Goal: Transaction & Acquisition: Purchase product/service

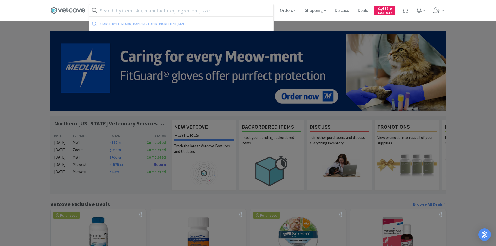
click at [160, 9] on input "text" at bounding box center [181, 10] width 184 height 12
click at [405, 10] on icon at bounding box center [404, 11] width 7 height 6
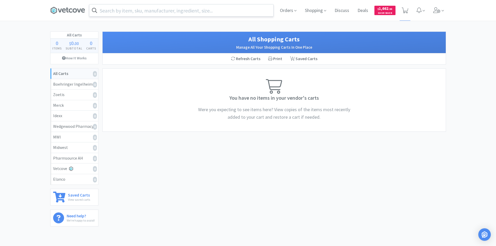
click at [166, 8] on input "text" at bounding box center [181, 10] width 184 height 12
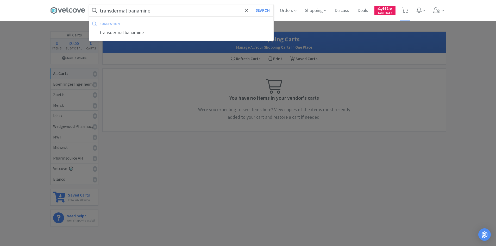
type input "transdermal banamine"
click at [252, 4] on button "Search" at bounding box center [263, 10] width 22 height 12
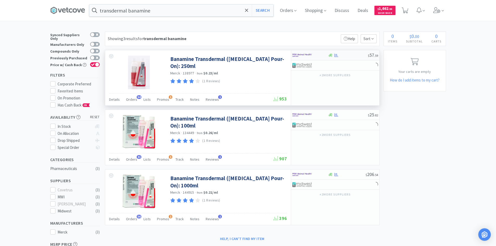
click at [313, 57] on div at bounding box center [306, 55] width 29 height 9
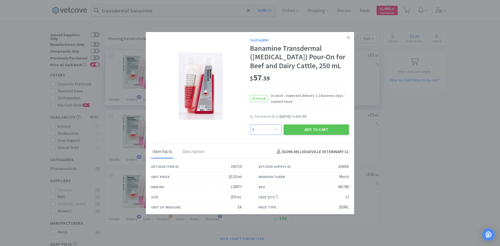
click at [267, 130] on select "Enter Quantity 1 2 3 4 5 6 7 8 9 10 11 12 13 14 15 16 17 18 19 20 Enter Quantity" at bounding box center [265, 129] width 31 height 10
select select "2"
click at [250, 124] on select "Enter Quantity 1 2 3 4 5 6 7 8 9 10 11 12 13 14 15 16 17 18 19 20 Enter Quantity" at bounding box center [265, 129] width 31 height 10
click at [310, 130] on button "Add to Cart" at bounding box center [315, 129] width 65 height 10
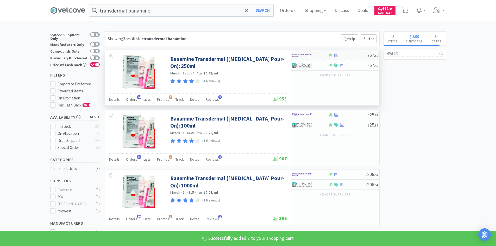
select select "2"
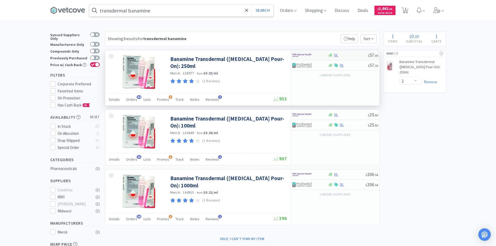
click at [170, 9] on input "transdermal banamine" at bounding box center [181, 10] width 184 height 12
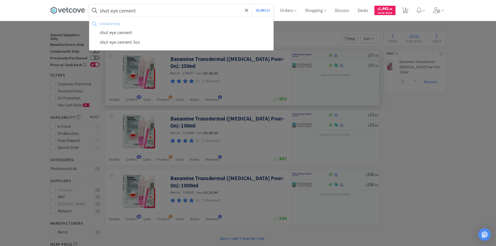
type input "shut eye cement"
click at [252, 4] on button "Search" at bounding box center [263, 10] width 22 height 12
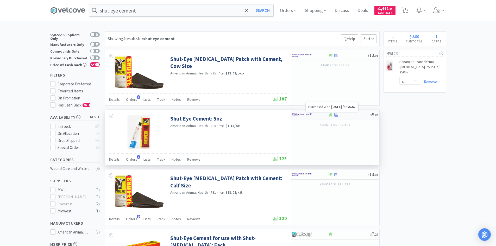
click at [335, 115] on icon at bounding box center [336, 115] width 4 height 4
select select "1"
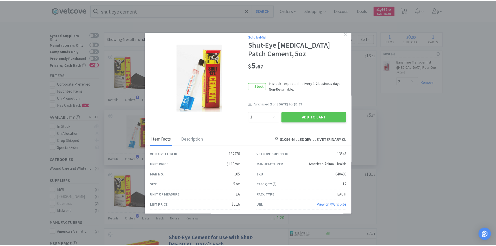
scroll to position [5, 0]
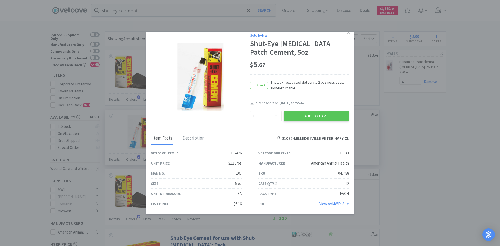
click at [347, 33] on icon at bounding box center [348, 32] width 3 height 5
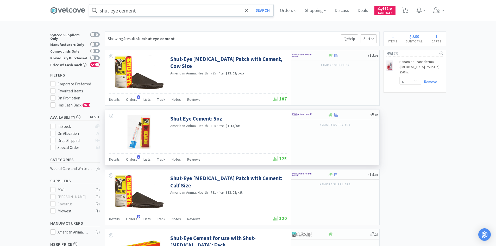
click at [160, 7] on input "shut eye cement" at bounding box center [181, 10] width 184 height 12
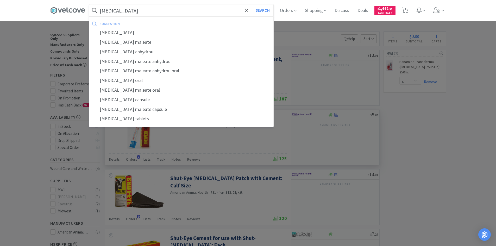
type input "[MEDICAL_DATA]"
click at [252, 4] on button "Search" at bounding box center [263, 10] width 22 height 12
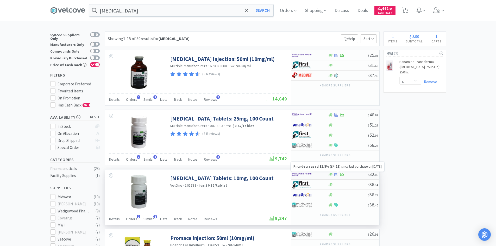
click at [344, 175] on icon at bounding box center [342, 175] width 4 height 4
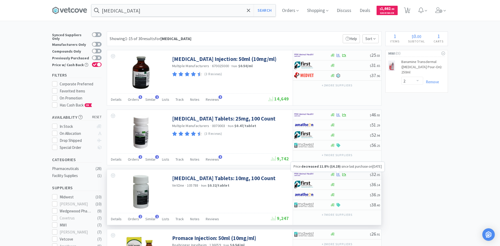
select select "1"
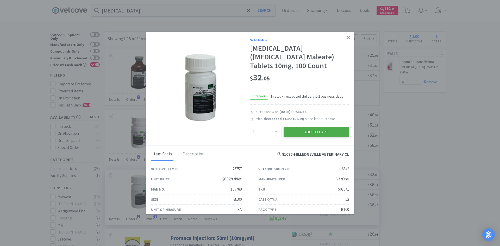
click at [305, 131] on button "Add to Cart" at bounding box center [315, 132] width 65 height 10
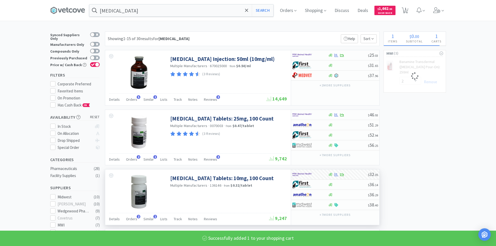
select select "1"
select select "2"
click at [175, 10] on input "[MEDICAL_DATA]" at bounding box center [181, 10] width 184 height 12
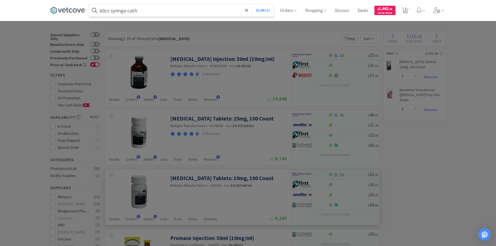
type input "60cc syringe cath"
click at [252, 4] on button "Search" at bounding box center [263, 10] width 22 height 12
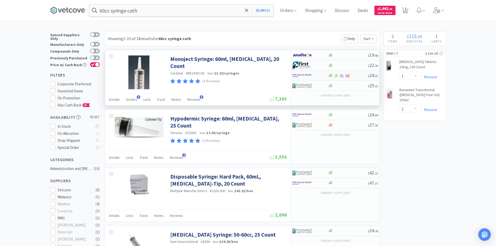
click at [324, 76] on div at bounding box center [310, 75] width 36 height 9
select select "1"
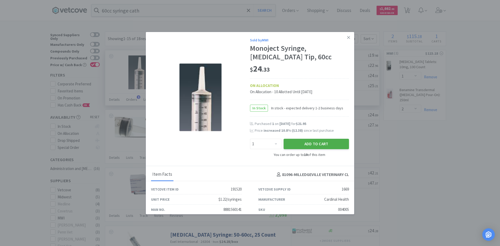
click at [311, 143] on button "Add to Cart" at bounding box center [315, 144] width 65 height 10
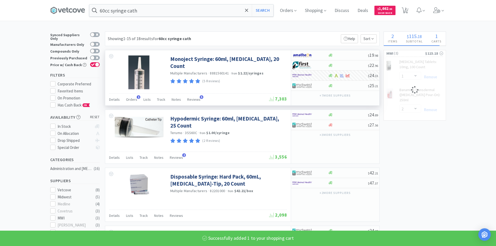
select select "1"
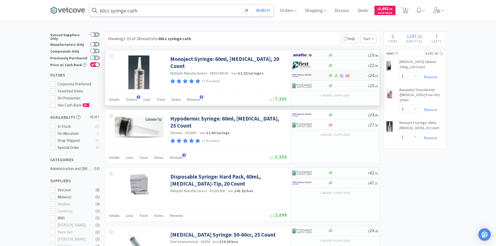
drag, startPoint x: 179, startPoint y: 21, endPoint x: 178, endPoint y: 14, distance: 6.9
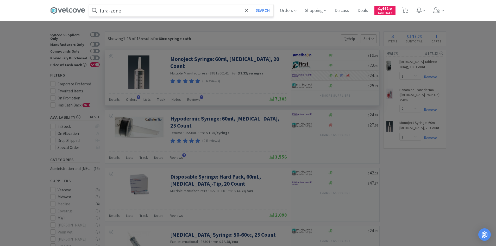
type input "fura-zone"
click at [252, 4] on button "Search" at bounding box center [263, 10] width 22 height 12
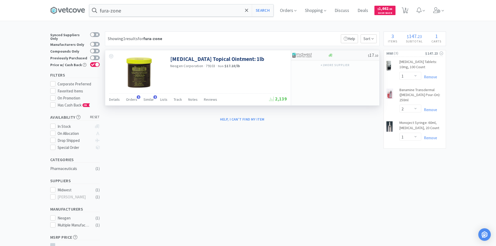
click at [339, 56] on div at bounding box center [348, 55] width 40 height 4
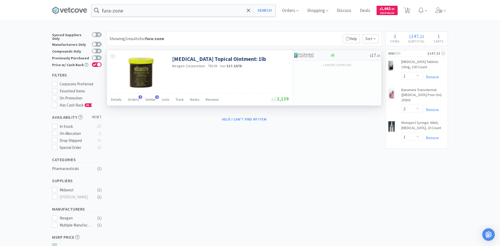
select select "1"
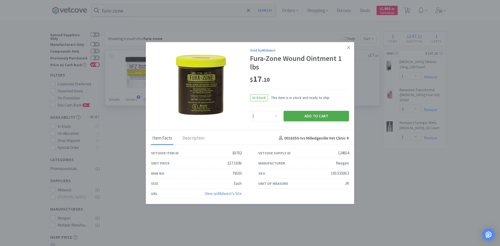
click at [317, 116] on button "Add to Cart" at bounding box center [315, 116] width 65 height 10
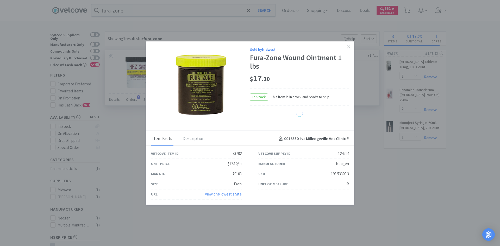
select select "1"
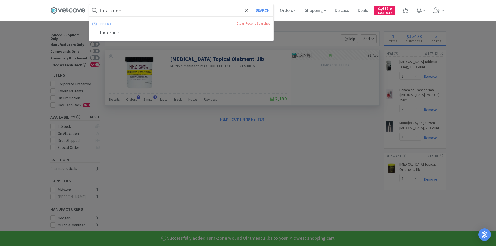
click at [145, 11] on input "fura-zone" at bounding box center [181, 10] width 184 height 12
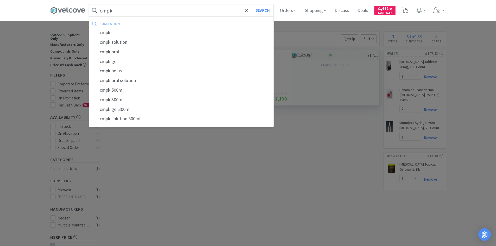
type input "cmpk"
click at [252, 4] on button "Search" at bounding box center [263, 10] width 22 height 12
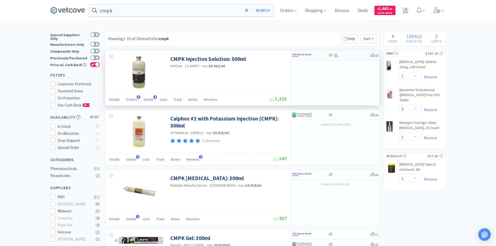
click at [314, 57] on div at bounding box center [306, 55] width 29 height 9
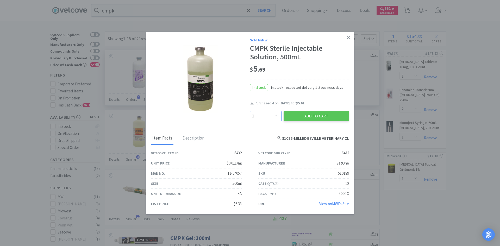
click at [260, 116] on select "Enter Quantity 1 2 3 4 5 6 7 8 9 10 11 12 13 14 15 16 17 18 19 20 Enter Quantity" at bounding box center [265, 116] width 31 height 10
select select "12"
click at [250, 111] on select "Enter Quantity 1 2 3 4 5 6 7 8 9 10 11 12 13 14 15 16 17 18 19 20 Enter Quantity" at bounding box center [265, 116] width 31 height 10
click at [310, 115] on button "Add to Cart" at bounding box center [315, 116] width 65 height 10
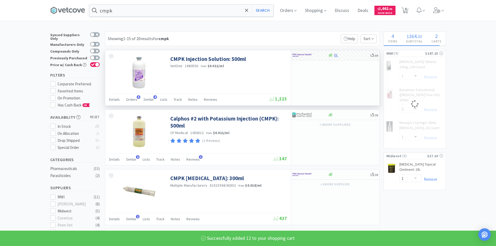
select select "12"
select select "1"
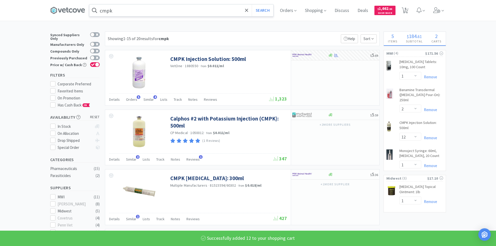
click at [176, 10] on input "cmpk" at bounding box center [181, 10] width 184 height 12
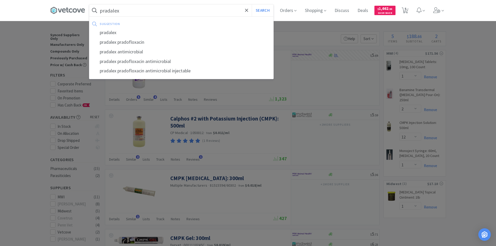
type input "pradalex"
click at [252, 4] on button "Search" at bounding box center [263, 10] width 22 height 12
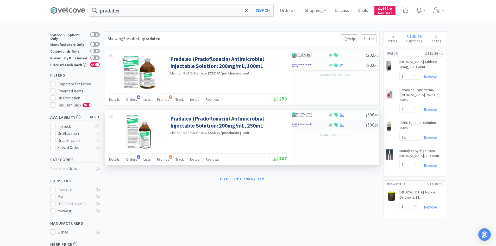
click at [316, 126] on div at bounding box center [306, 124] width 29 height 9
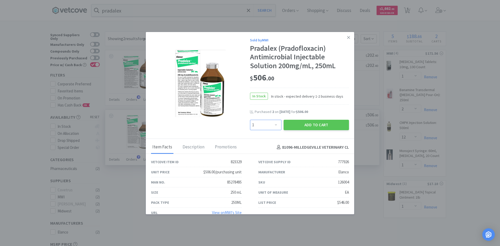
click at [270, 125] on select "Enter Quantity 1 2 3 4 5 6 7 8 9 10 11 12 13 14 15 16 17 18 19 20 Enter Quantity" at bounding box center [265, 125] width 31 height 10
select select "2"
click at [250, 120] on select "Enter Quantity 1 2 3 4 5 6 7 8 9 10 11 12 13 14 15 16 17 18 19 20 Enter Quantity" at bounding box center [265, 125] width 31 height 10
click at [302, 124] on button "Add to Cart" at bounding box center [315, 125] width 65 height 10
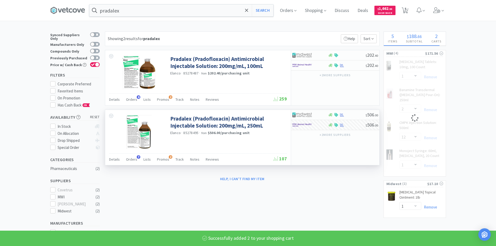
select select "2"
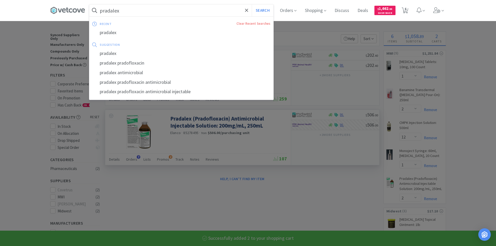
click at [194, 10] on input "pradalex" at bounding box center [181, 10] width 184 height 12
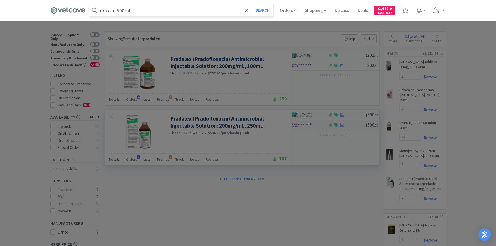
type input "draxxin 500ml"
click at [252, 4] on button "Search" at bounding box center [263, 10] width 22 height 12
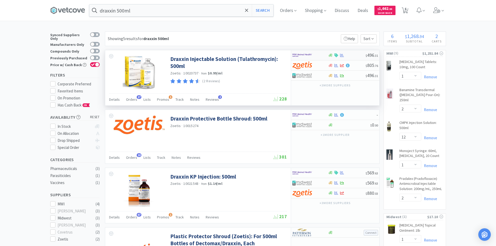
click at [318, 55] on div at bounding box center [306, 55] width 29 height 9
select select "1"
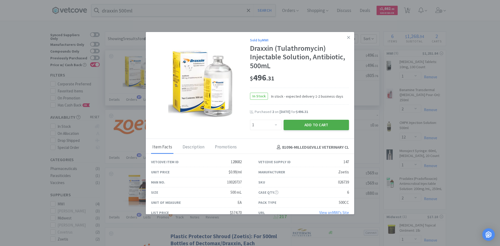
click at [309, 125] on button "Add to Cart" at bounding box center [315, 125] width 65 height 10
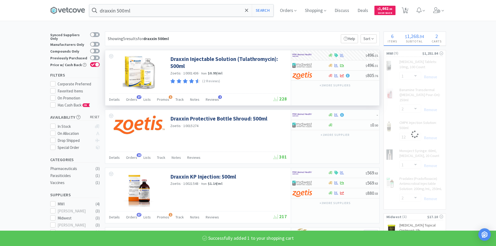
select select "1"
select select "2"
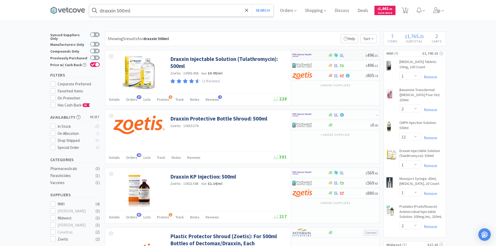
click at [153, 6] on input "draxxin 500ml" at bounding box center [181, 10] width 184 height 12
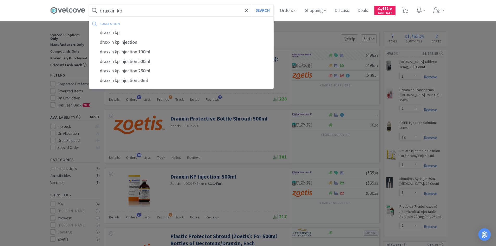
type input "draxxin kp"
click at [252, 4] on button "Search" at bounding box center [263, 10] width 22 height 12
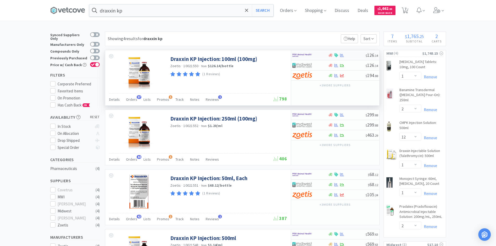
click at [321, 56] on div at bounding box center [306, 55] width 29 height 9
select select "1"
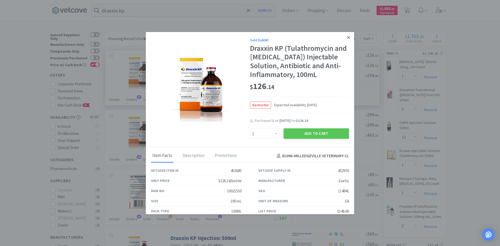
click at [347, 37] on icon at bounding box center [348, 37] width 3 height 3
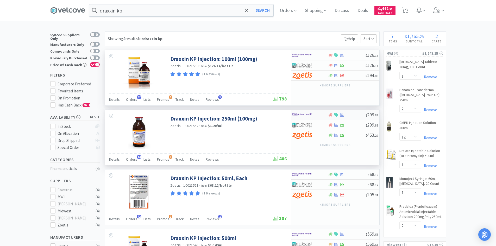
click at [318, 115] on div at bounding box center [306, 114] width 29 height 9
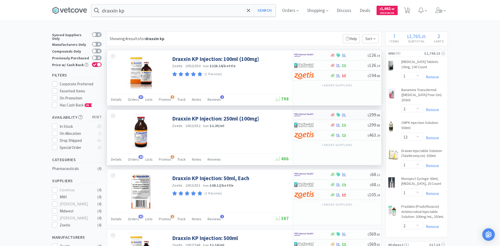
select select "1"
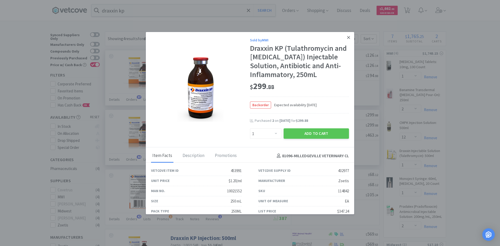
click at [347, 37] on icon at bounding box center [348, 37] width 3 height 3
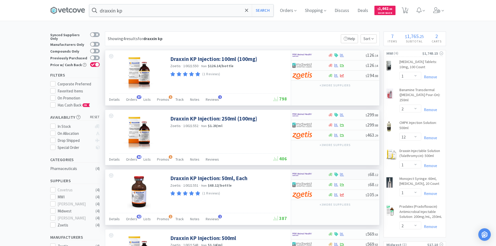
click at [318, 174] on div at bounding box center [306, 174] width 29 height 9
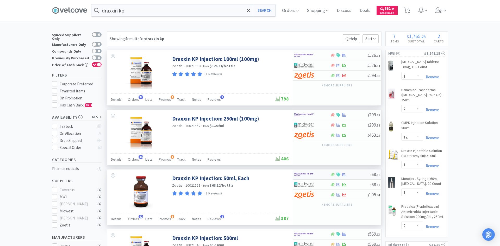
select select "1"
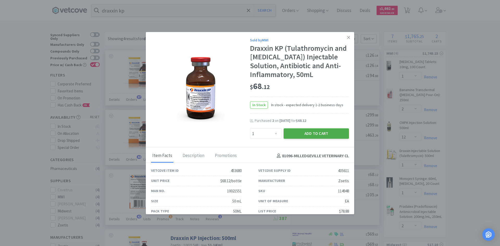
click at [294, 133] on button "Add to Cart" at bounding box center [315, 133] width 65 height 10
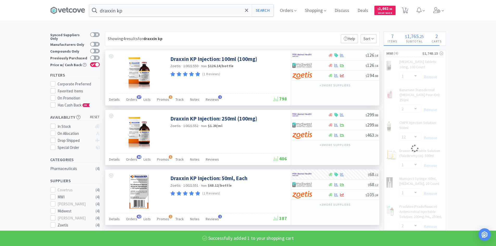
select select "1"
select select "2"
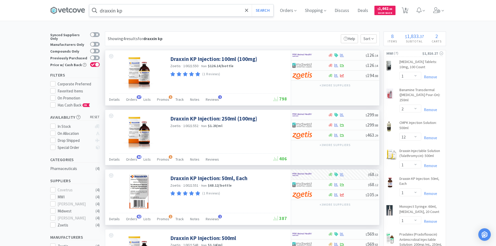
click at [148, 11] on input "draxxin kp" at bounding box center [181, 10] width 184 height 12
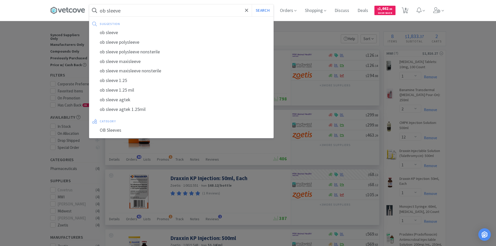
type input "ob sleeve"
click at [252, 4] on button "Search" at bounding box center [263, 10] width 22 height 12
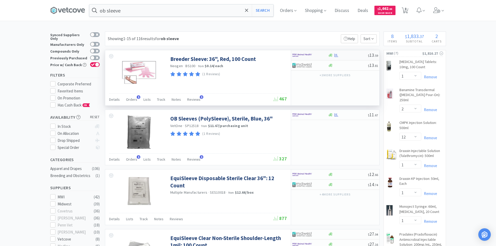
click at [313, 56] on div at bounding box center [306, 55] width 29 height 9
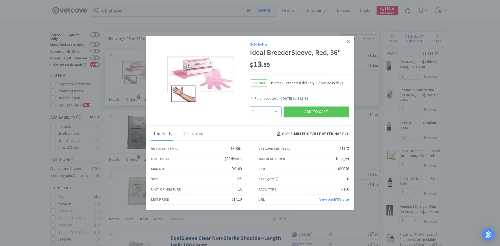
drag, startPoint x: 271, startPoint y: 110, endPoint x: 273, endPoint y: 113, distance: 3.8
click at [271, 110] on select "Enter Quantity 1 2 3 4 5 6 7 8 9 10 11 12 13 14 15 16 17 18 19 20 Enter Quantity" at bounding box center [265, 111] width 31 height 10
select select "5"
click at [250, 106] on select "Enter Quantity 1 2 3 4 5 6 7 8 9 10 11 12 13 14 15 16 17 18 19 20 Enter Quantity" at bounding box center [265, 111] width 31 height 10
click at [315, 112] on button "Add to Cart" at bounding box center [315, 111] width 65 height 10
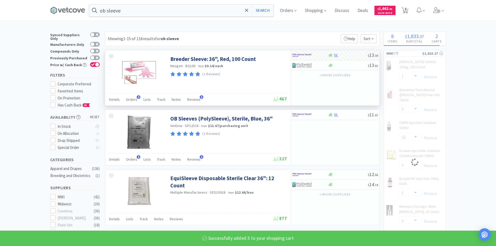
select select "5"
select select "12"
select select "1"
select select "2"
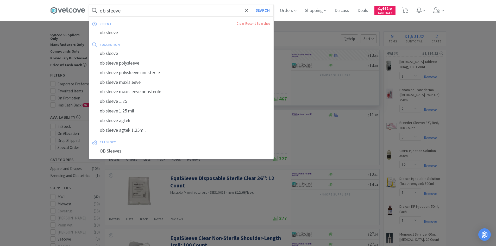
click at [161, 12] on input "ob sleeve" at bounding box center [181, 10] width 184 height 12
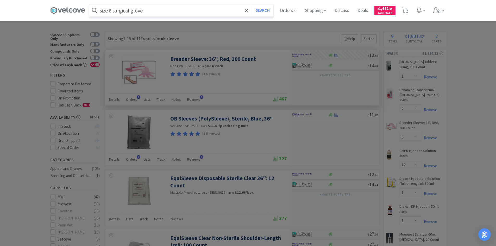
type input "size 6 surgical glove"
click at [252, 4] on button "Search" at bounding box center [263, 10] width 22 height 12
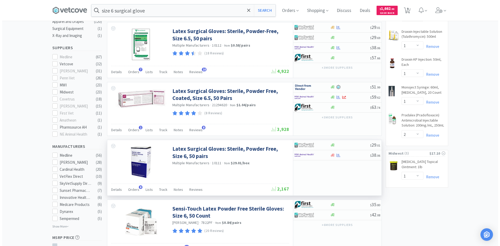
scroll to position [156, 0]
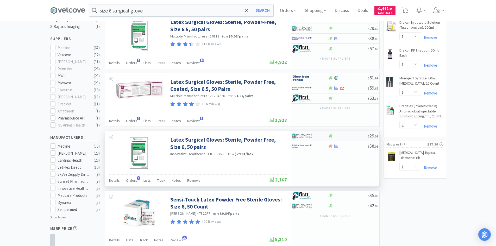
click at [319, 135] on div at bounding box center [306, 135] width 29 height 9
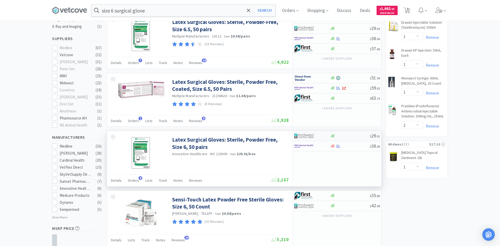
select select "1"
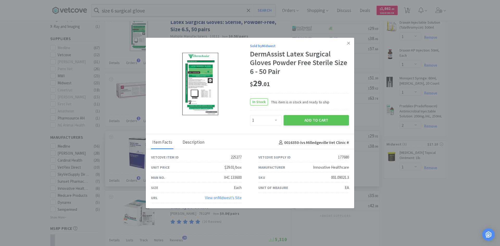
click at [190, 141] on div "Description" at bounding box center [193, 142] width 24 height 13
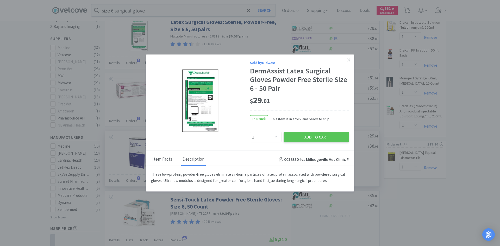
click at [162, 160] on div "Item Facts" at bounding box center [162, 159] width 22 height 13
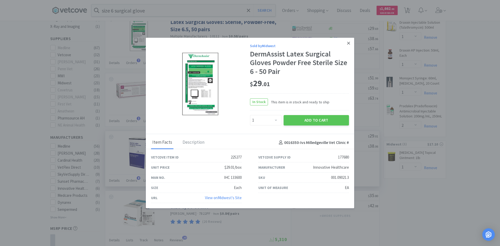
click at [346, 43] on link at bounding box center [348, 43] width 9 height 11
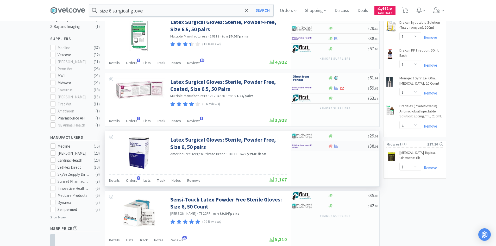
click at [309, 149] on img at bounding box center [302, 146] width 20 height 8
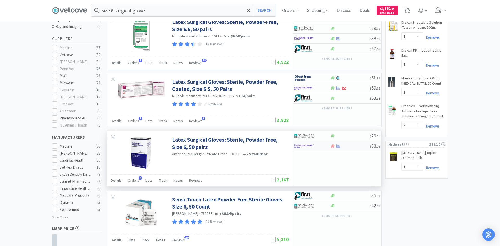
select select "1"
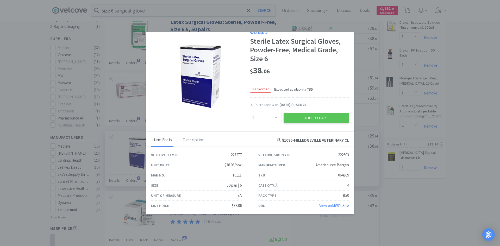
scroll to position [9, 0]
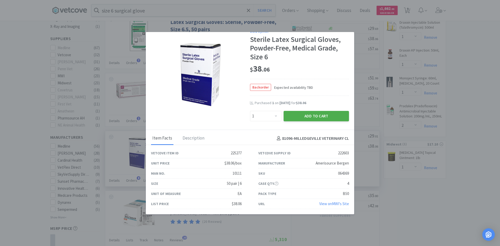
click at [329, 116] on button "Add to Cart" at bounding box center [315, 116] width 65 height 10
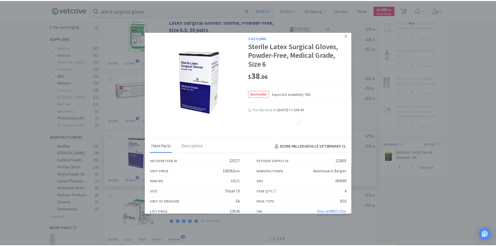
scroll to position [0, 0]
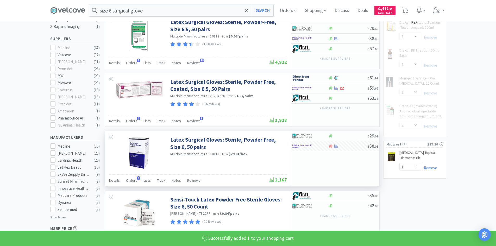
select select "1"
select select "2"
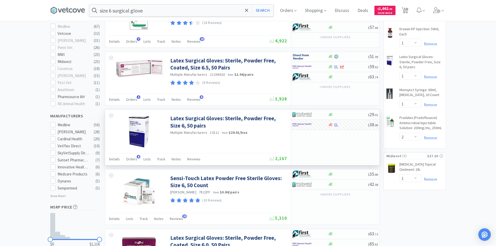
scroll to position [182, 0]
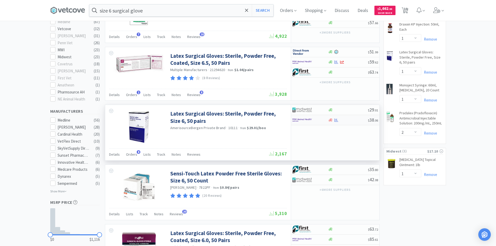
click at [318, 121] on div at bounding box center [306, 120] width 29 height 9
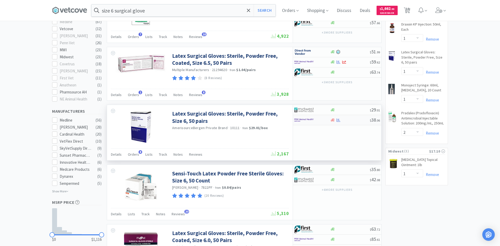
select select "1"
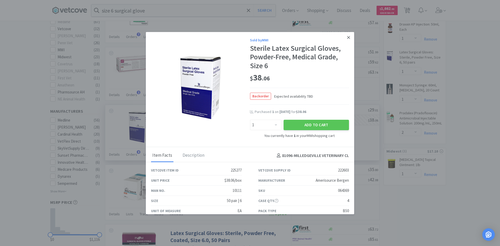
click at [347, 37] on icon at bounding box center [348, 37] width 3 height 5
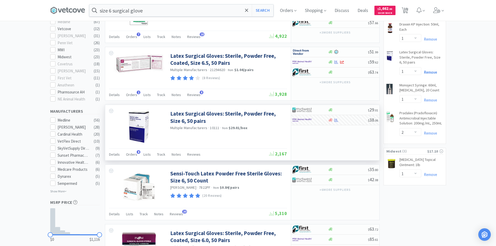
click at [430, 70] on link "Remove" at bounding box center [429, 72] width 16 height 5
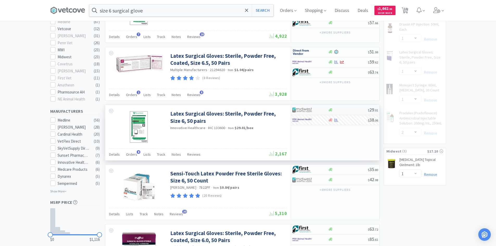
click at [314, 108] on div at bounding box center [306, 109] width 29 height 9
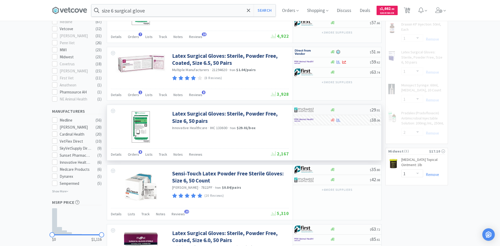
select select "1"
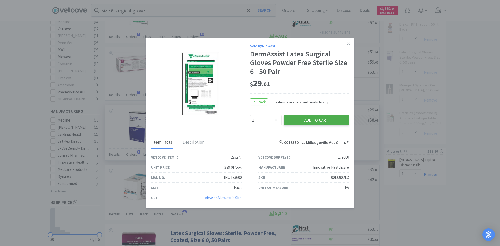
select select "2"
select select "1"
click at [308, 119] on button "Add to Cart" at bounding box center [315, 120] width 65 height 10
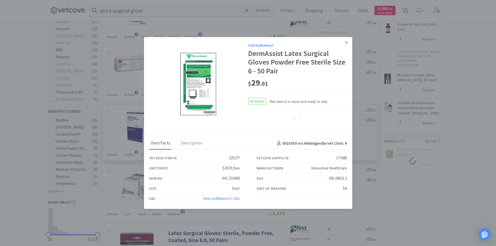
select select "1"
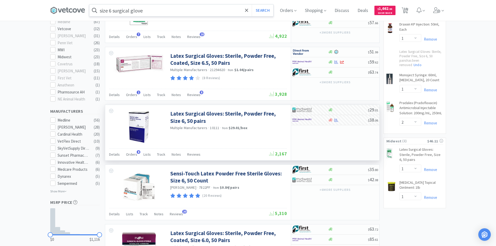
click at [195, 10] on input "size 6 surgical glove" at bounding box center [181, 10] width 184 height 12
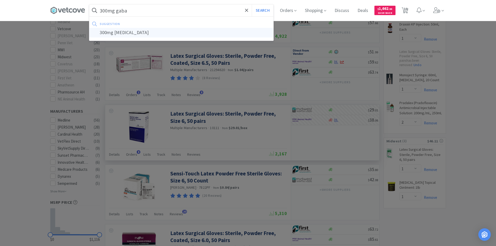
type input "300mg [MEDICAL_DATA]"
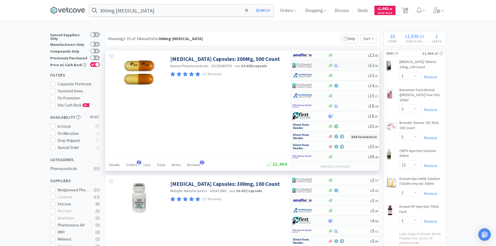
click at [315, 65] on div at bounding box center [306, 65] width 29 height 9
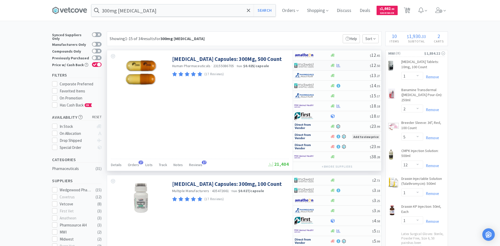
select select "1"
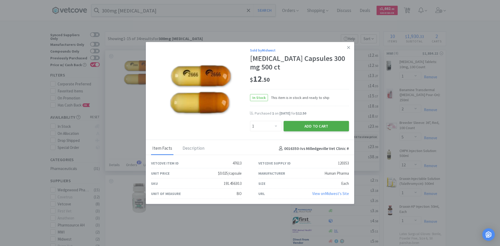
click at [321, 127] on button "Add to Cart" at bounding box center [315, 126] width 65 height 10
click at [347, 45] on icon at bounding box center [348, 46] width 3 height 5
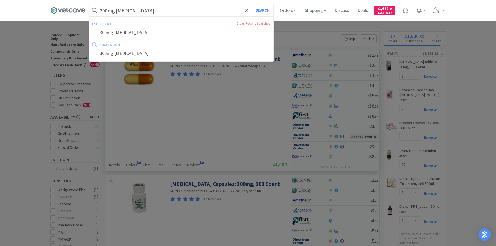
click at [182, 13] on input "300mg [MEDICAL_DATA]" at bounding box center [181, 10] width 184 height 12
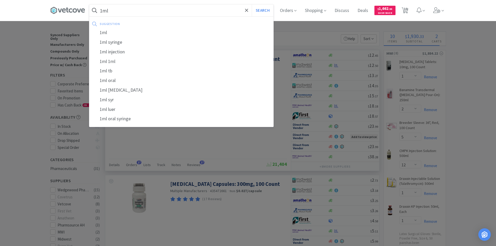
type input "1ml t"
select select "1"
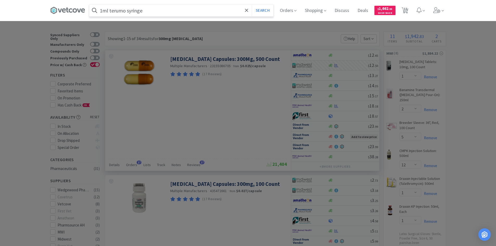
type input "1ml terumo syringe"
click at [252, 4] on button "Search" at bounding box center [263, 10] width 22 height 12
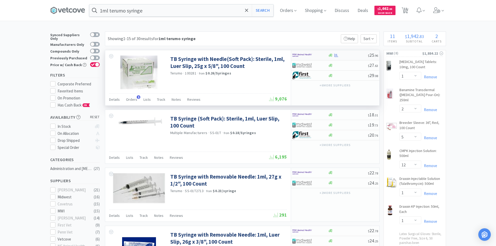
click at [321, 55] on div at bounding box center [310, 55] width 36 height 9
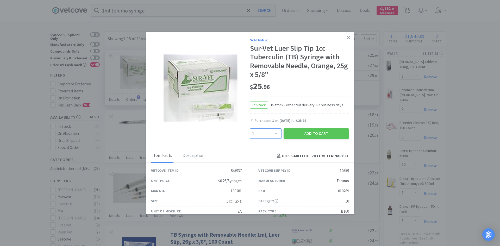
click at [270, 133] on select "Enter Quantity 1 2 3 4 5 6 7 8 9 10 11 12 13 14 15 16 17 18 19 20 Enter Quantity" at bounding box center [265, 133] width 31 height 10
select select "2"
click at [250, 128] on select "Enter Quantity 1 2 3 4 5 6 7 8 9 10 11 12 13 14 15 16 17 18 19 20 Enter Quantity" at bounding box center [265, 133] width 31 height 10
click at [296, 134] on button "Add to Cart" at bounding box center [315, 133] width 65 height 10
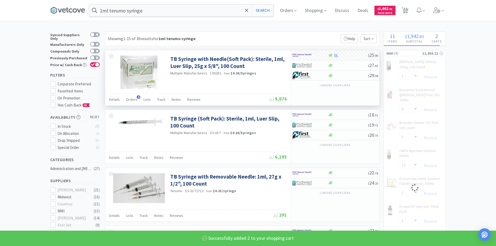
select select "2"
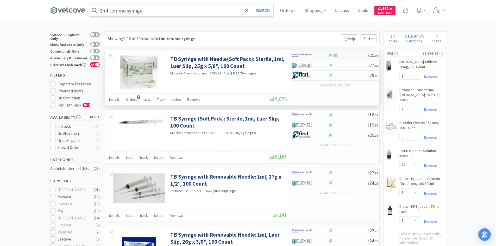
click at [155, 16] on input "1ml terumo syringe" at bounding box center [181, 10] width 184 height 12
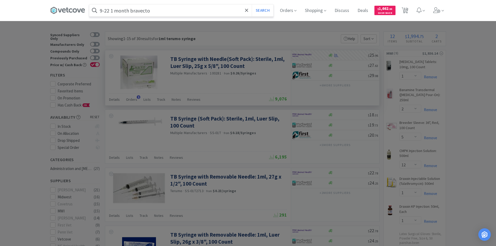
type input "9-22 1 month bravecto"
click at [252, 4] on button "Search" at bounding box center [263, 10] width 22 height 12
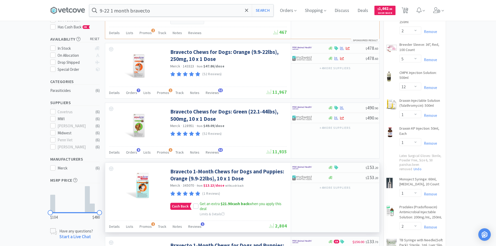
scroll to position [104, 0]
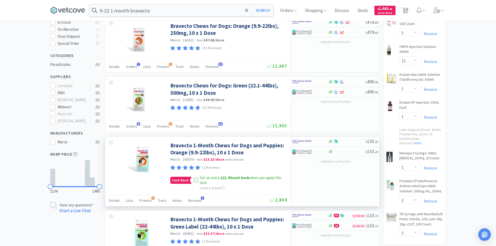
click at [197, 177] on div at bounding box center [195, 179] width 5 height 5
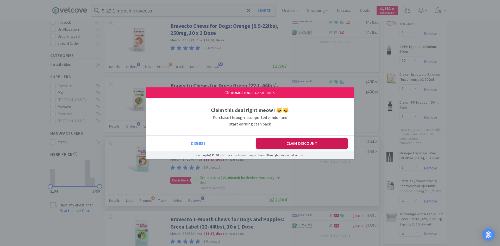
click at [294, 149] on button "Claim Discount" at bounding box center [302, 143] width 92 height 10
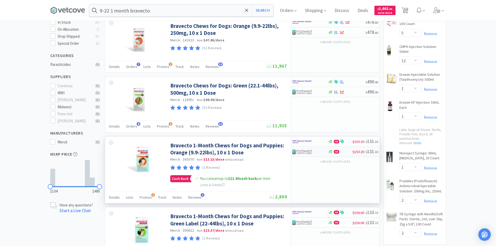
click at [314, 147] on div at bounding box center [306, 151] width 29 height 9
select select "1"
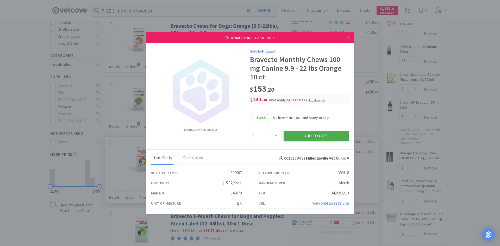
click at [310, 133] on button "Add to Cart" at bounding box center [315, 136] width 65 height 10
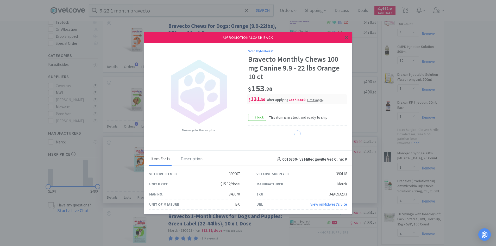
select select "1"
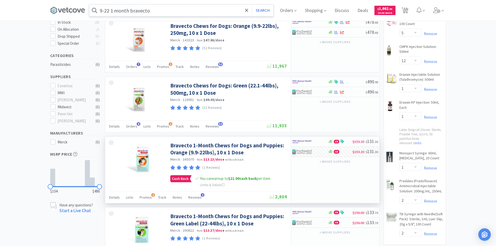
click at [173, 10] on input "9-22 1 month bravecto" at bounding box center [181, 10] width 184 height 12
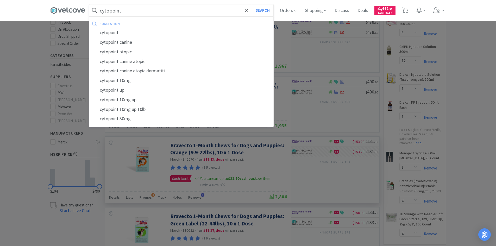
click at [252, 4] on button "Search" at bounding box center [263, 10] width 22 height 12
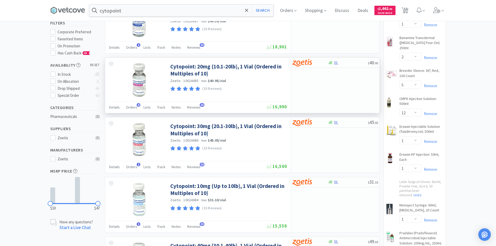
scroll to position [78, 0]
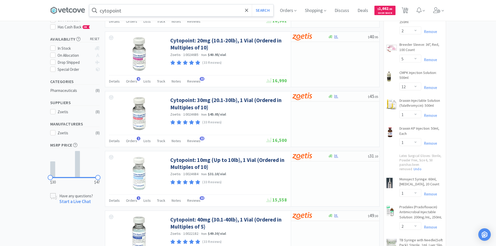
click at [131, 10] on input "cytopoint" at bounding box center [181, 10] width 184 height 12
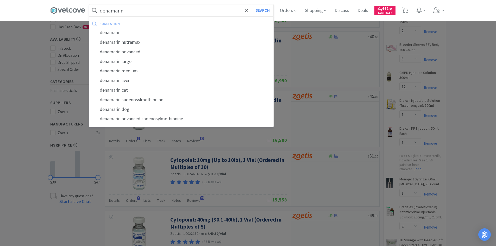
type input "denamarin"
click at [252, 4] on button "Search" at bounding box center [263, 10] width 22 height 12
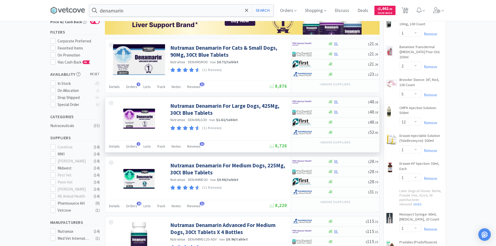
scroll to position [52, 0]
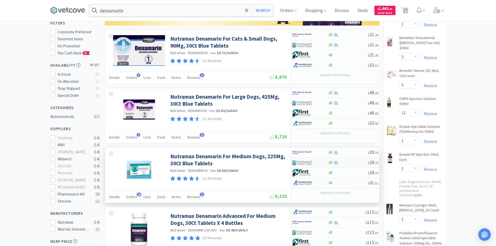
click at [322, 162] on div at bounding box center [310, 162] width 36 height 9
select select "1"
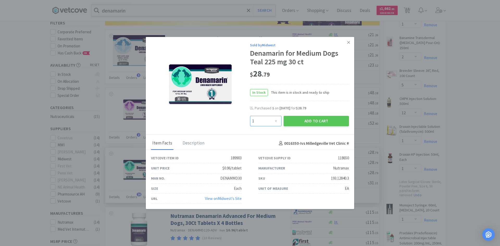
click at [269, 122] on select "Enter Quantity 1 2 3 4 5 6 7 8 9 10 11 12 13 14 15 16 17 18 19 20 Enter Quantity" at bounding box center [265, 121] width 31 height 10
click at [315, 122] on button "Add to Cart" at bounding box center [315, 121] width 65 height 10
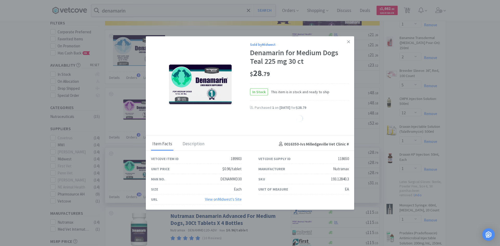
select select "1"
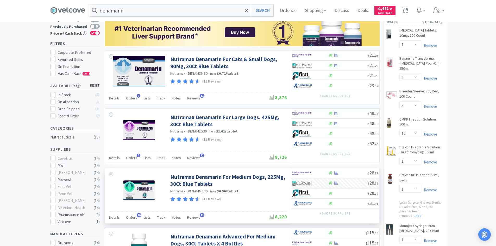
scroll to position [0, 0]
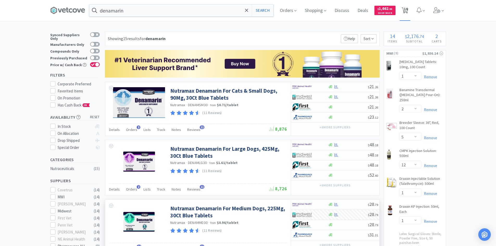
click at [406, 14] on span "14" at bounding box center [406, 8] width 4 height 21
select select "1"
select select "2"
select select "5"
select select "12"
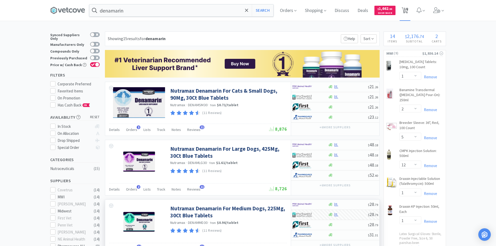
select select "1"
select select "2"
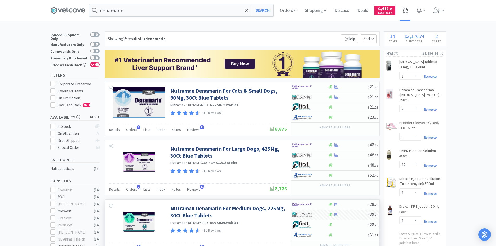
select select "1"
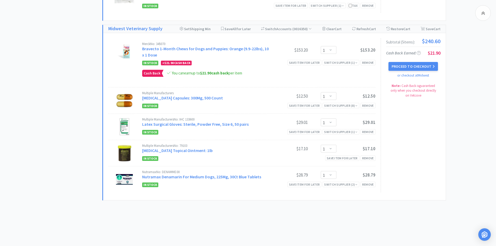
scroll to position [335, 0]
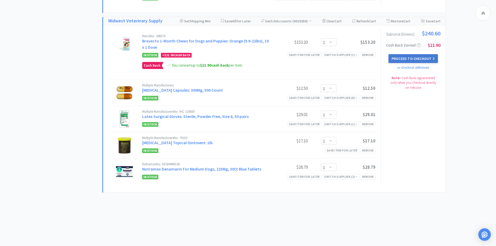
click at [414, 60] on button "Proceed to Checkout" at bounding box center [412, 58] width 49 height 9
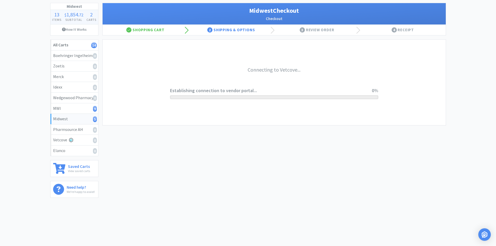
scroll to position [29, 0]
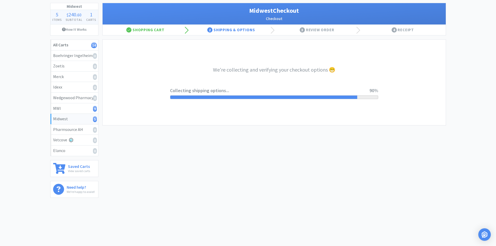
select select "3"
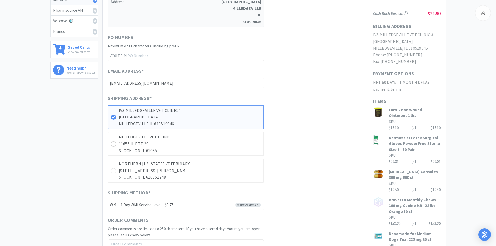
scroll to position [156, 0]
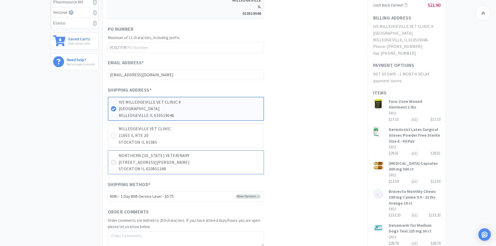
click at [112, 161] on icon at bounding box center [113, 163] width 4 height 4
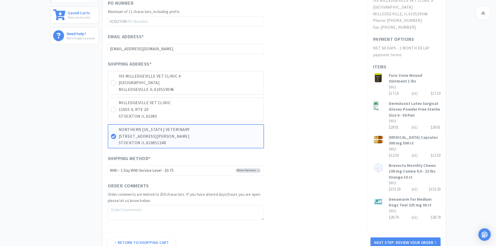
scroll to position [208, 0]
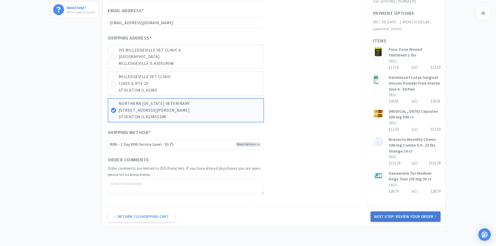
click at [405, 214] on button "Next Step: Review Your Order" at bounding box center [405, 216] width 70 height 10
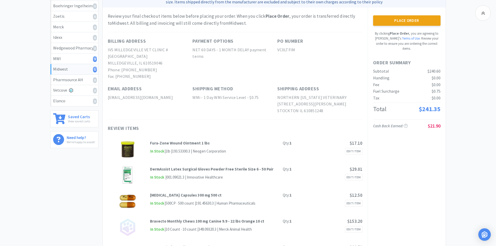
scroll to position [78, 0]
click at [397, 21] on button "Place Order" at bounding box center [406, 21] width 67 height 10
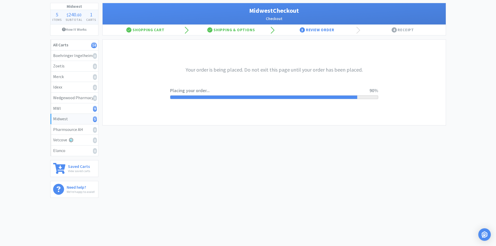
scroll to position [78, 0]
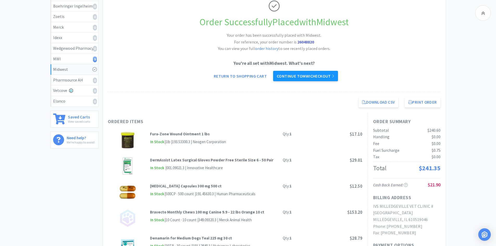
click at [307, 78] on link "Continue to MWI checkout" at bounding box center [305, 76] width 65 height 10
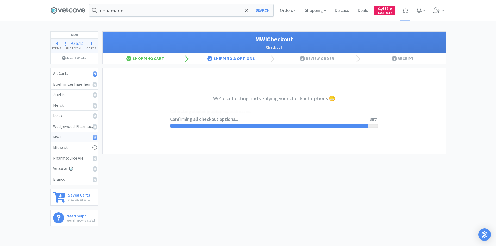
select select "STD_"
select select "FDX"
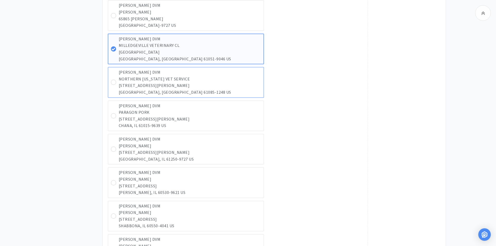
click at [138, 84] on p "[STREET_ADDRESS][PERSON_NAME]" at bounding box center [190, 85] width 142 height 7
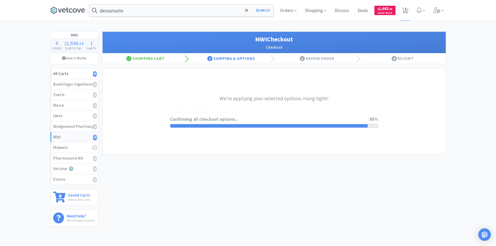
select select "STD_"
select select "SPS"
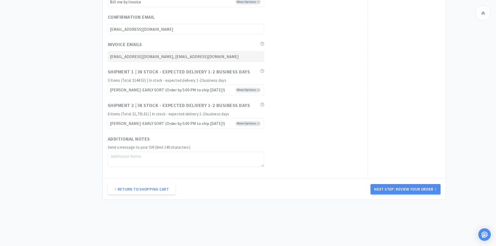
scroll to position [2547, 0]
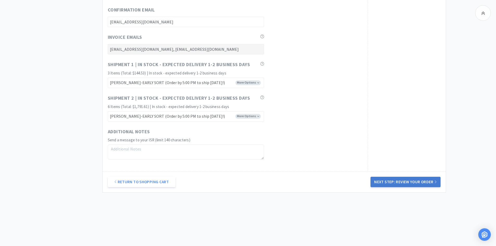
click at [407, 182] on button "Next Step: Review Your Order" at bounding box center [405, 182] width 70 height 10
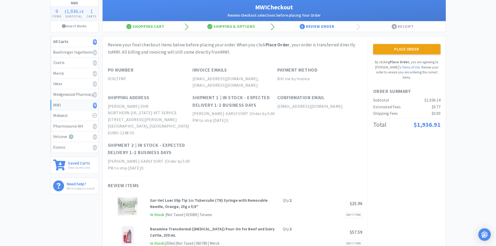
scroll to position [26, 0]
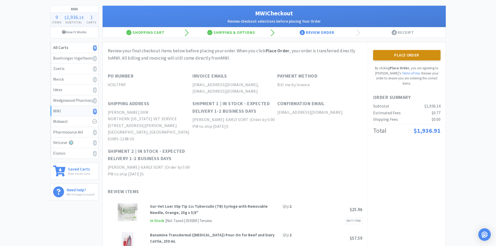
click at [402, 57] on button "Place Order" at bounding box center [406, 55] width 67 height 10
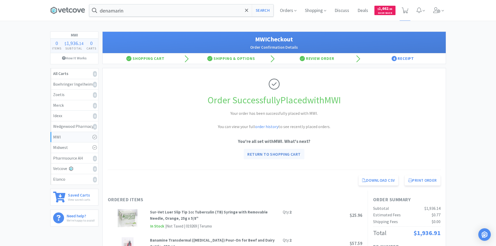
click at [267, 155] on link "Return to Shopping Cart" at bounding box center [274, 154] width 60 height 10
